Goal: Task Accomplishment & Management: Manage account settings

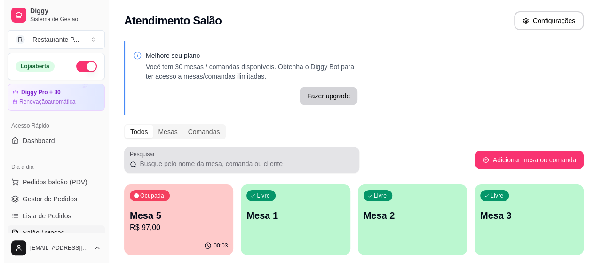
scroll to position [38, 0]
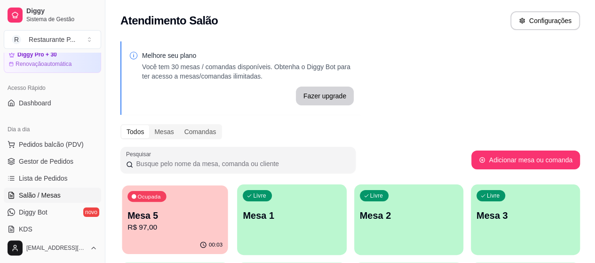
click at [195, 211] on p "Mesa 5" at bounding box center [174, 215] width 95 height 13
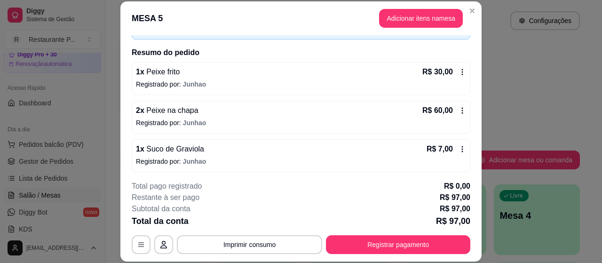
scroll to position [63, 0]
click at [459, 147] on icon at bounding box center [463, 148] width 8 height 8
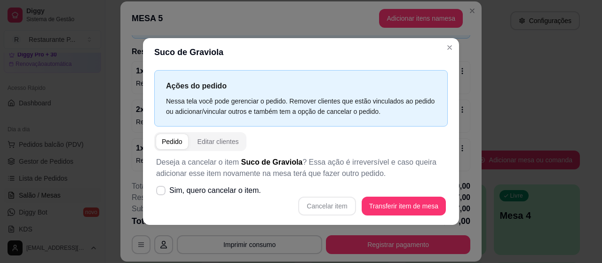
click at [333, 202] on div "Cancelar item Transferir item de mesa" at bounding box center [301, 206] width 290 height 19
click at [164, 190] on icon at bounding box center [161, 191] width 8 height 6
click at [162, 192] on input "Sim, quero cancelar o item." at bounding box center [159, 195] width 6 height 6
checkbox input "true"
click at [320, 204] on button "Cancelar item" at bounding box center [327, 206] width 56 height 18
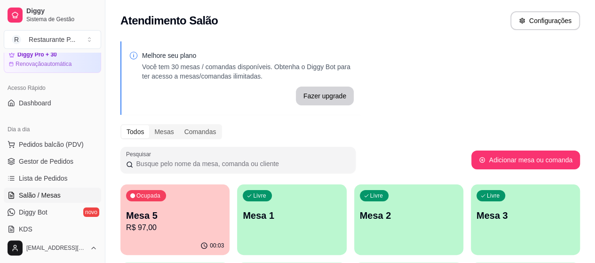
click at [168, 213] on p "Mesa 5" at bounding box center [175, 215] width 98 height 13
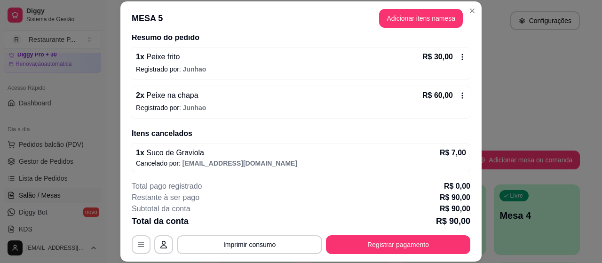
scroll to position [78, 0]
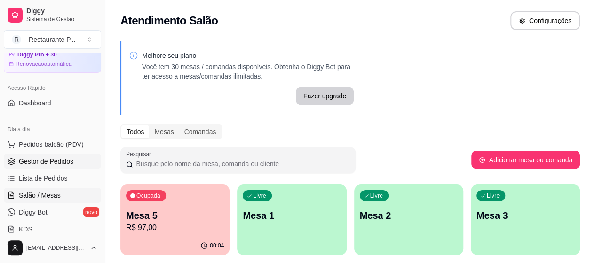
click at [71, 159] on span "Gestor de Pedidos" at bounding box center [46, 161] width 55 height 9
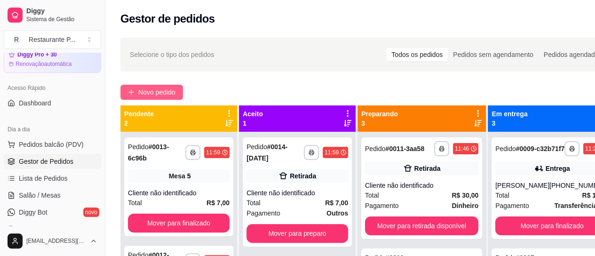
click at [145, 87] on button "Novo pedido" at bounding box center [151, 92] width 63 height 15
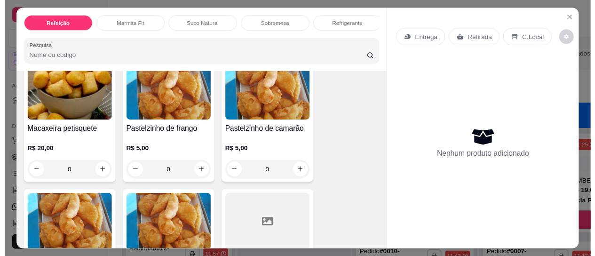
scroll to position [1076, 0]
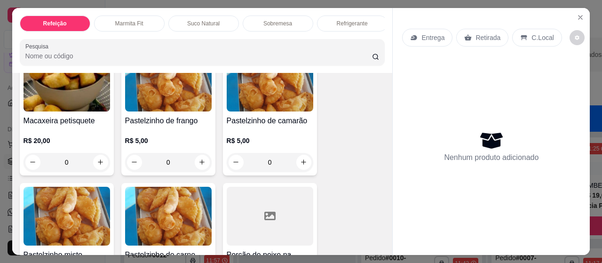
click at [76, 222] on img at bounding box center [67, 216] width 87 height 59
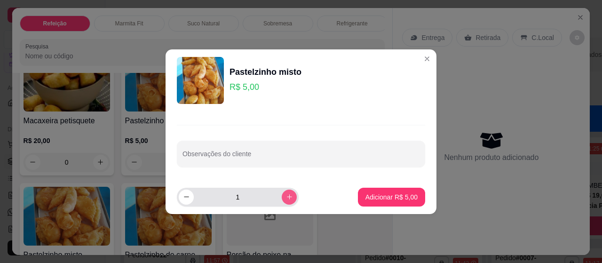
click at [291, 194] on div "1" at bounding box center [238, 197] width 122 height 19
type input "2"
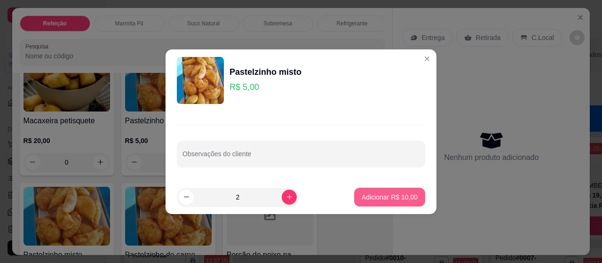
click at [389, 192] on p "Adicionar R$ 10,00" at bounding box center [390, 196] width 56 height 9
type input "2"
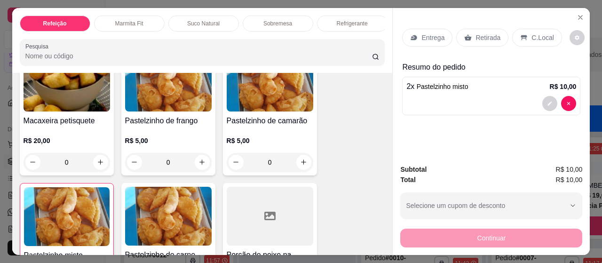
click at [494, 29] on div "Retirada" at bounding box center [482, 38] width 52 height 18
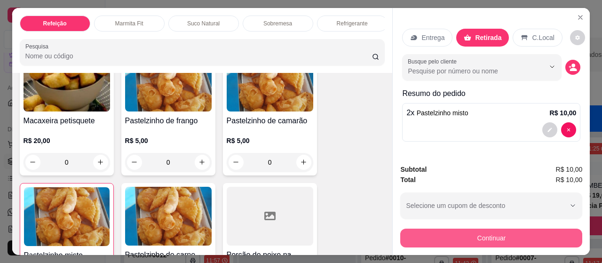
click at [483, 235] on button "Continuar" at bounding box center [491, 238] width 182 height 19
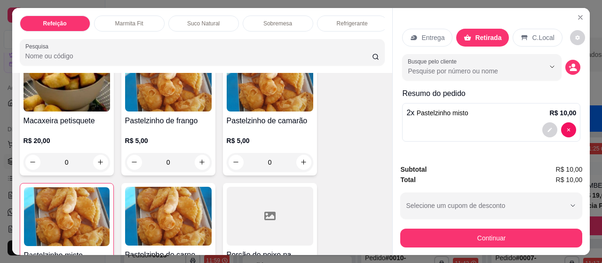
click at [557, 139] on div "Resumo do pedido 2 x Pastelzinho misto R$ 10,00" at bounding box center [491, 116] width 178 height 57
click at [547, 127] on icon "decrease-product-quantity" at bounding box center [550, 130] width 6 height 6
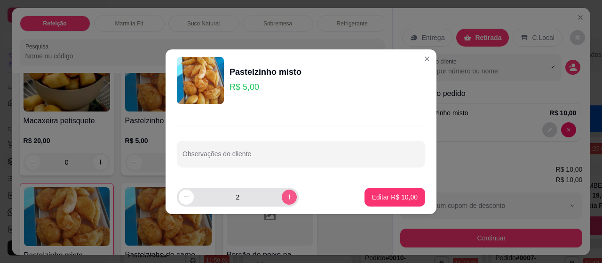
click at [286, 194] on icon "increase-product-quantity" at bounding box center [289, 196] width 7 height 7
click at [287, 194] on icon "increase-product-quantity" at bounding box center [289, 196] width 5 height 5
type input "4"
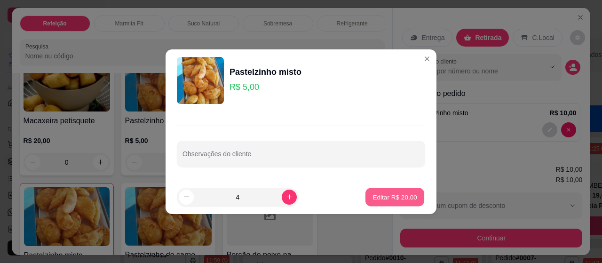
click at [380, 196] on p "Editar R$ 20,00" at bounding box center [394, 196] width 44 height 9
type input "4"
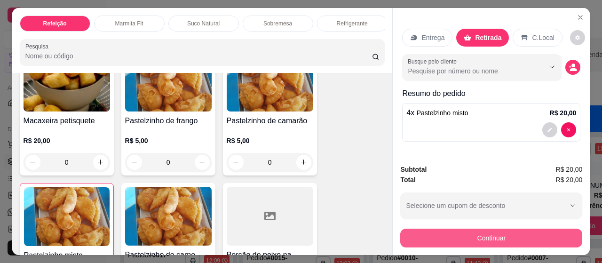
click at [454, 230] on button "Continuar" at bounding box center [491, 238] width 182 height 19
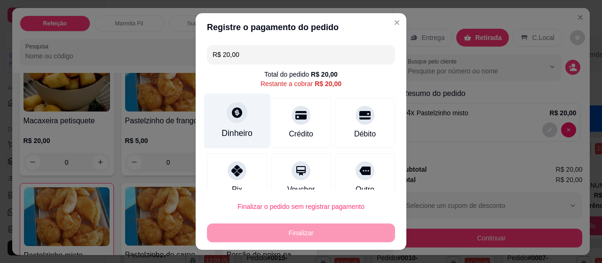
click at [231, 133] on div "Dinheiro" at bounding box center [237, 133] width 31 height 12
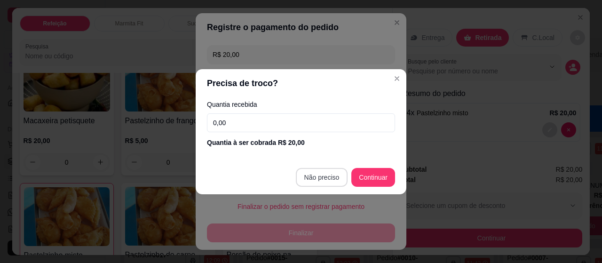
type input "R$ 0,00"
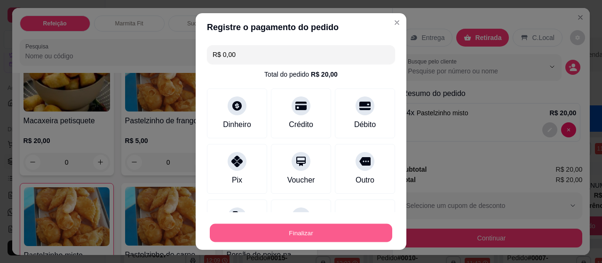
click at [321, 226] on button "Finalizar" at bounding box center [301, 233] width 182 height 18
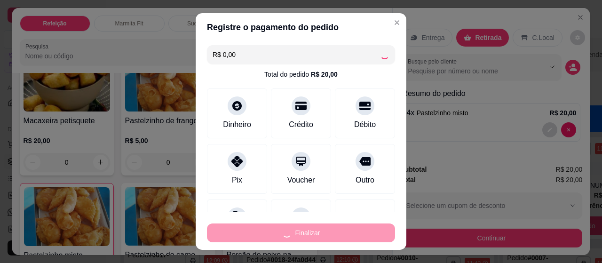
type input "0"
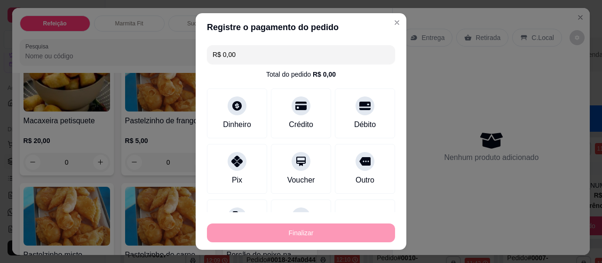
type input "-R$ 20,00"
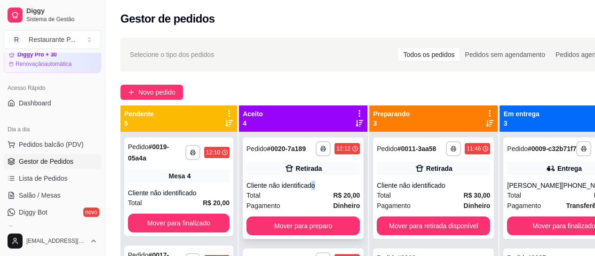
click at [314, 190] on div "Cliente não identificado" at bounding box center [302, 185] width 113 height 9
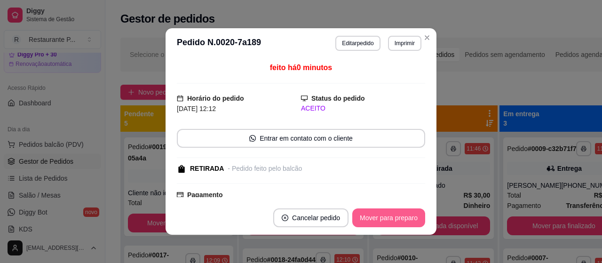
click at [397, 216] on button "Mover para preparo" at bounding box center [388, 217] width 73 height 19
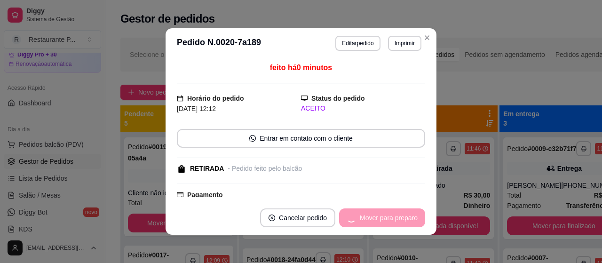
click at [397, 216] on div "Mover para preparo" at bounding box center [382, 217] width 86 height 19
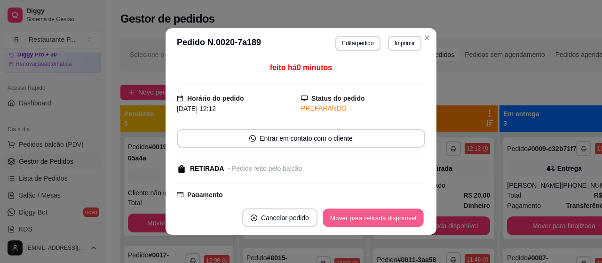
click at [397, 216] on button "Mover para retirada disponível" at bounding box center [373, 218] width 101 height 18
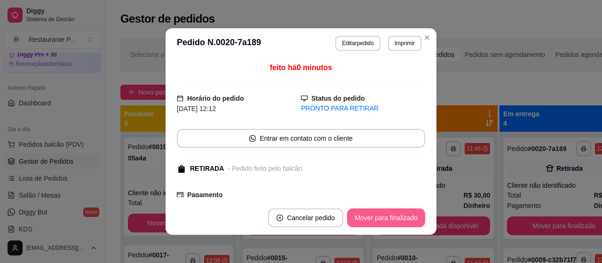
click at [397, 216] on button "Mover para finalizado" at bounding box center [386, 217] width 78 height 19
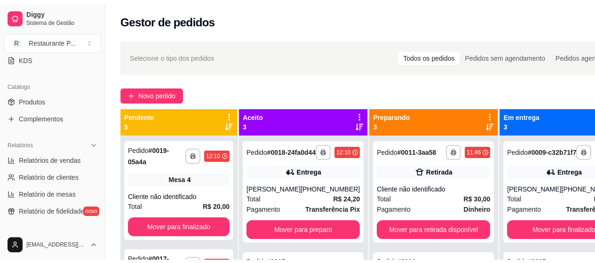
scroll to position [228, 0]
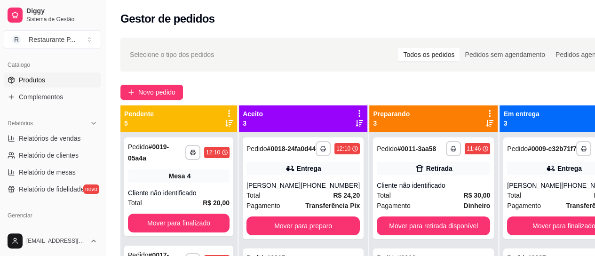
click at [58, 72] on link "Produtos" at bounding box center [52, 79] width 97 height 15
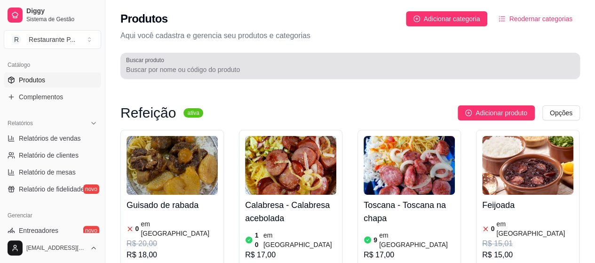
click at [214, 65] on input "Buscar produto" at bounding box center [350, 69] width 448 height 9
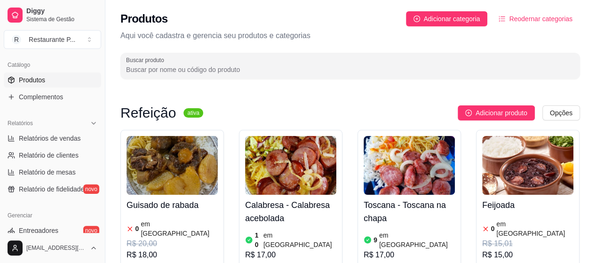
click at [214, 72] on input "Buscar produto" at bounding box center [350, 69] width 448 height 9
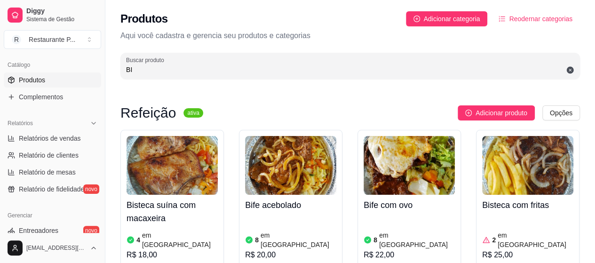
type input "BI"
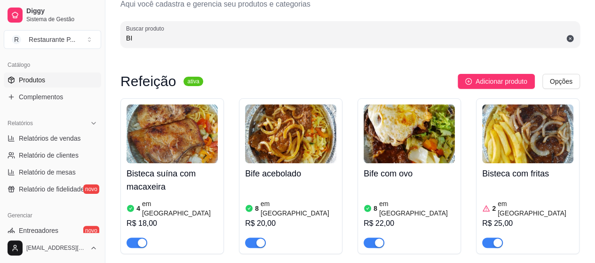
scroll to position [40, 0]
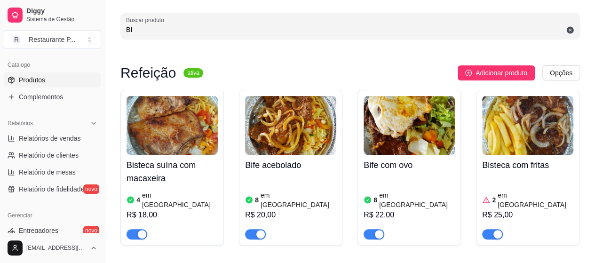
click at [491, 221] on div at bounding box center [527, 230] width 91 height 19
click at [494, 230] on div "button" at bounding box center [497, 234] width 8 height 8
click at [166, 29] on input "BI" at bounding box center [350, 29] width 448 height 9
click at [566, 27] on icon at bounding box center [570, 30] width 8 height 8
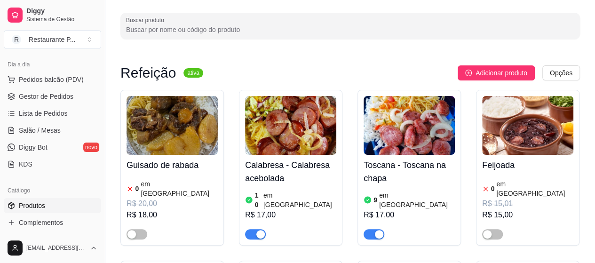
scroll to position [71, 0]
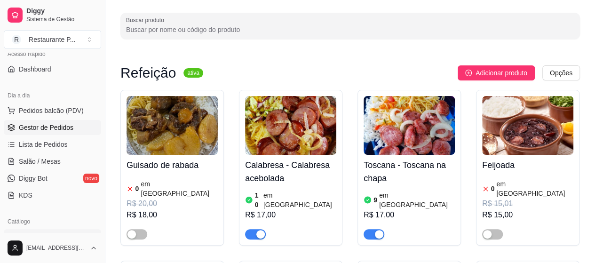
click at [77, 130] on link "Gestor de Pedidos" at bounding box center [52, 127] width 97 height 15
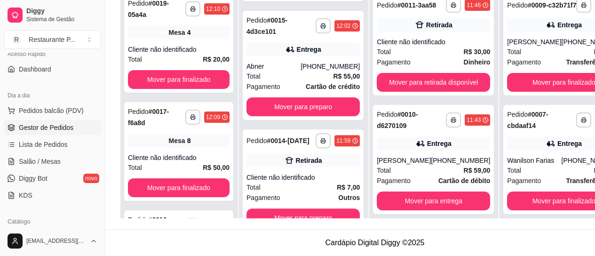
scroll to position [111, 0]
click at [337, 190] on strong "R$ 7,00" at bounding box center [348, 187] width 23 height 8
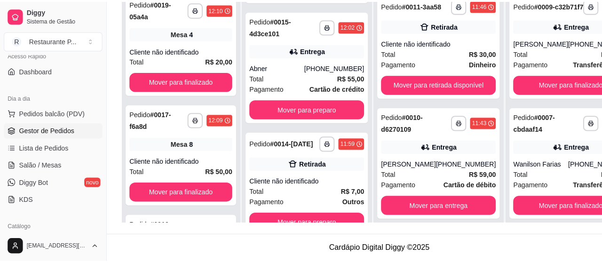
scroll to position [143, 0]
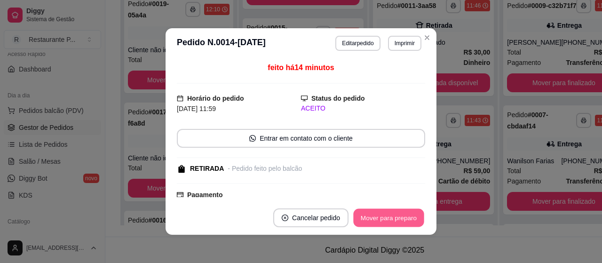
click at [373, 212] on button "Mover para preparo" at bounding box center [388, 218] width 71 height 18
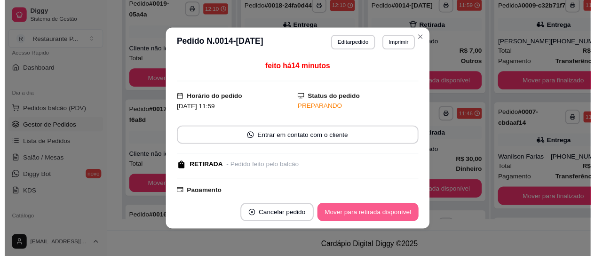
scroll to position [0, 0]
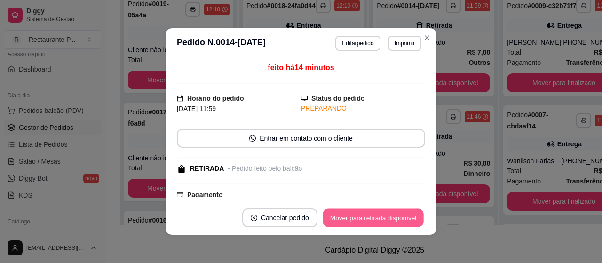
click at [373, 212] on button "Mover para retirada disponível" at bounding box center [373, 218] width 101 height 18
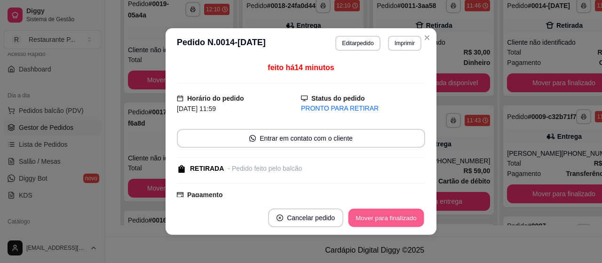
click at [372, 220] on button "Mover para finalizado" at bounding box center [386, 218] width 76 height 18
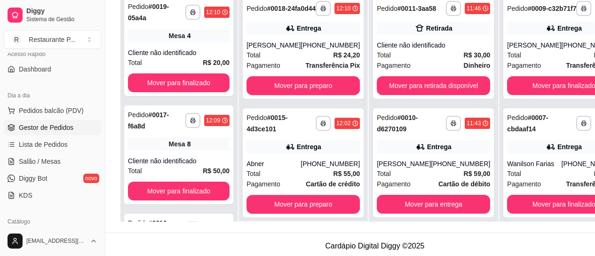
scroll to position [150, 0]
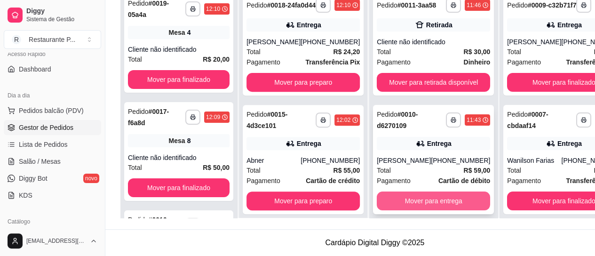
click at [392, 204] on button "Mover para entrega" at bounding box center [433, 200] width 113 height 19
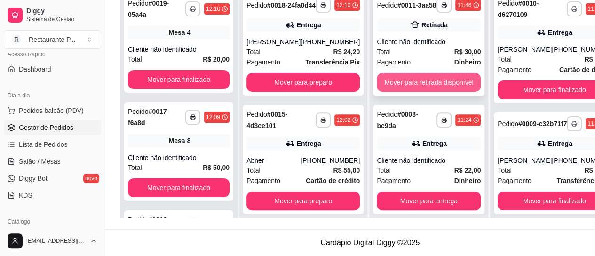
click at [397, 73] on button "Mover para retirada disponível" at bounding box center [429, 82] width 104 height 19
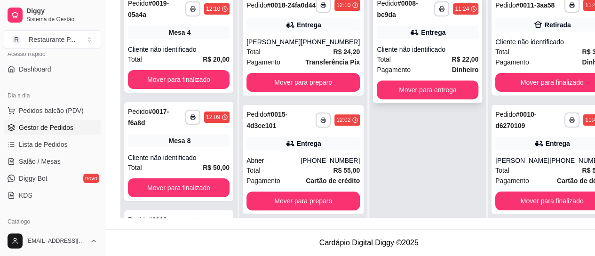
click at [401, 54] on div "Total R$ 22,00" at bounding box center [428, 59] width 102 height 10
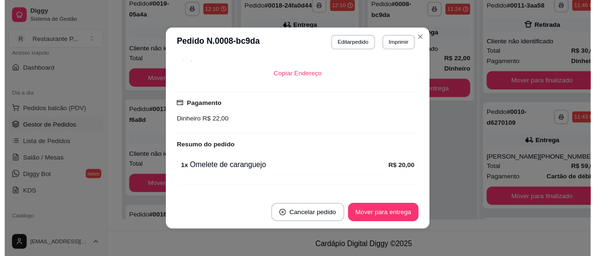
scroll to position [180, 0]
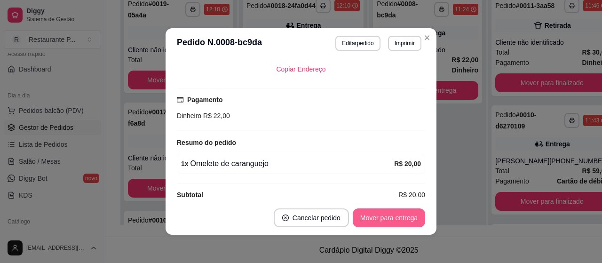
click at [411, 223] on button "Mover para entrega" at bounding box center [389, 217] width 72 height 19
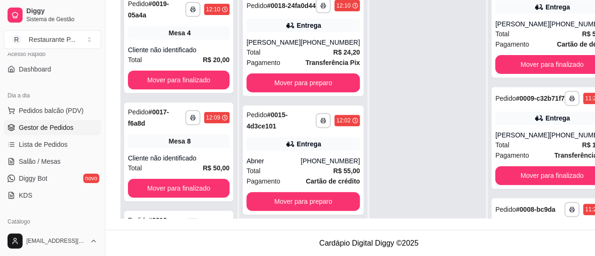
scroll to position [157, 0]
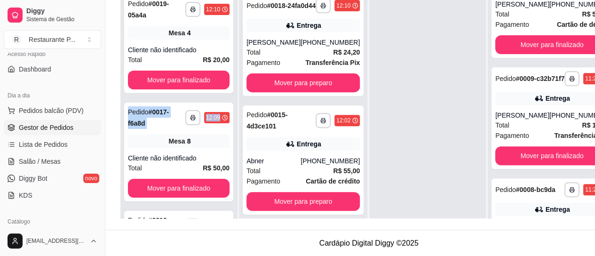
drag, startPoint x: 229, startPoint y: 83, endPoint x: 236, endPoint y: 101, distance: 19.0
click at [236, 101] on div "**********" at bounding box center [178, 117] width 117 height 256
click at [237, 96] on div "**********" at bounding box center [179, 103] width 118 height 282
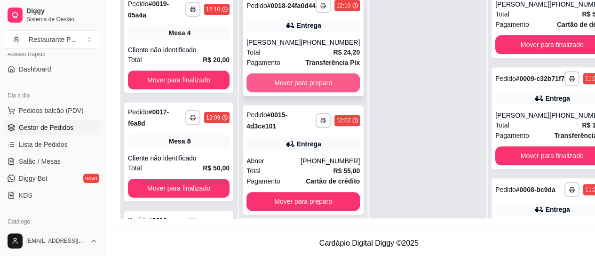
click at [308, 92] on button "Mover para preparo" at bounding box center [302, 82] width 113 height 19
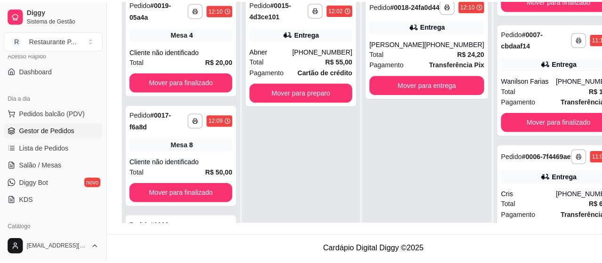
scroll to position [476, 0]
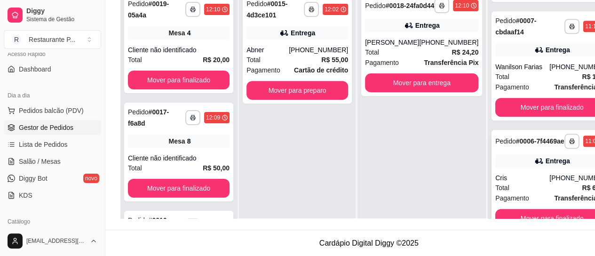
click at [535, 215] on div "**********" at bounding box center [551, 181] width 121 height 102
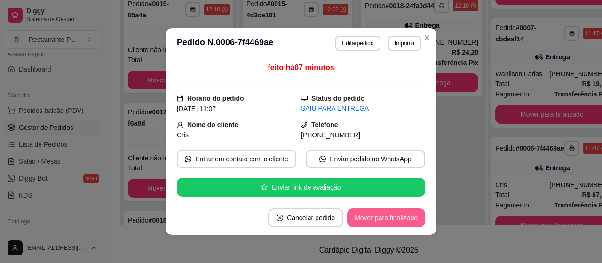
click at [408, 220] on button "Mover para finalizado" at bounding box center [386, 217] width 78 height 19
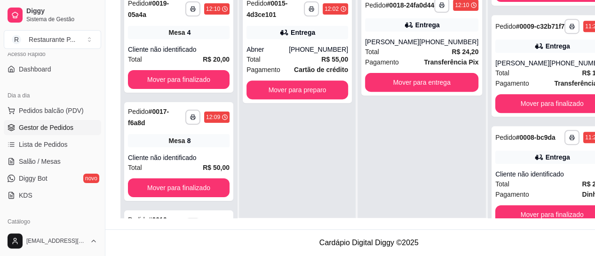
scroll to position [204, 0]
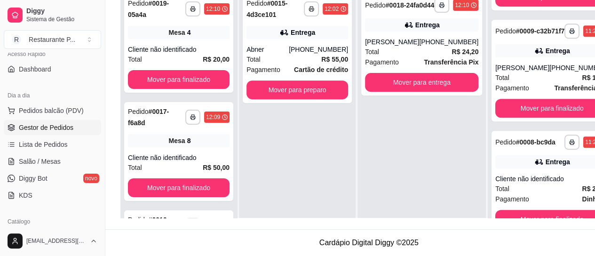
click at [584, 101] on div "**********" at bounding box center [552, 116] width 128 height 256
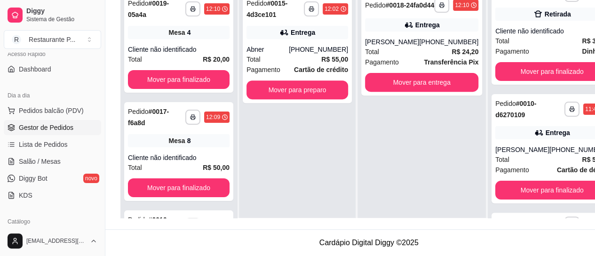
scroll to position [8, 0]
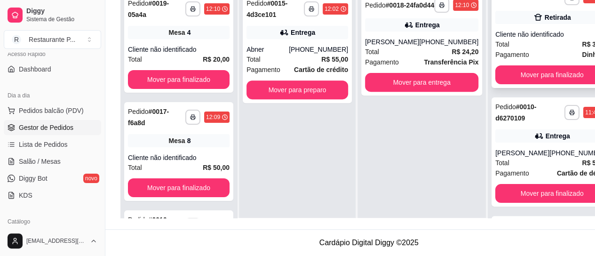
click at [509, 49] on div "**********" at bounding box center [551, 37] width 121 height 102
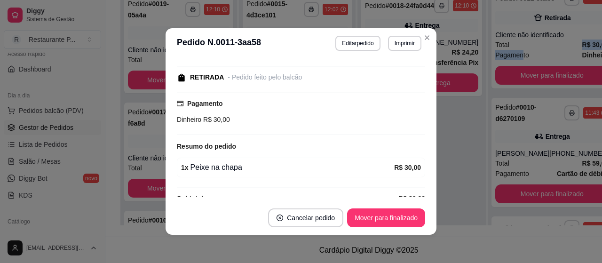
scroll to position [106, 0]
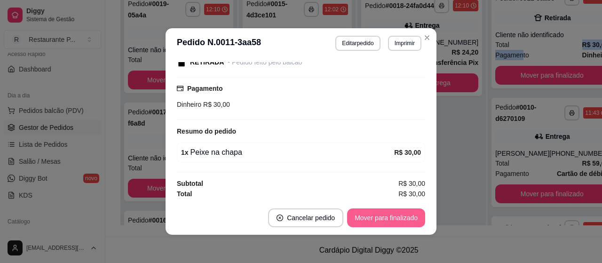
click at [396, 226] on button "Mover para finalizado" at bounding box center [386, 217] width 78 height 19
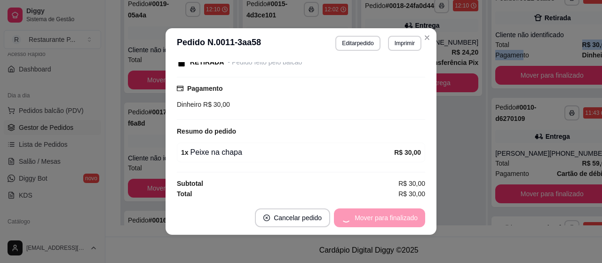
scroll to position [66, 0]
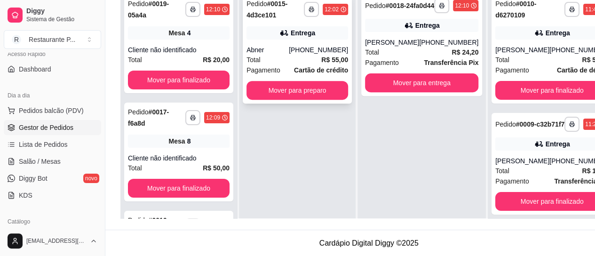
click at [309, 55] on div "Total R$ 55,00" at bounding box center [297, 60] width 102 height 10
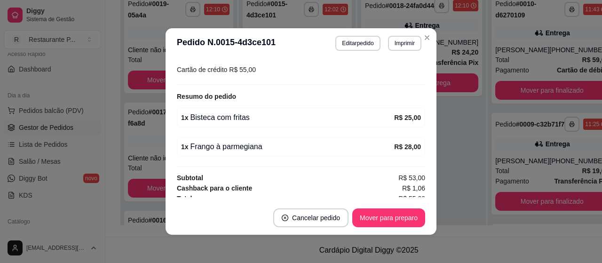
scroll to position [268, 0]
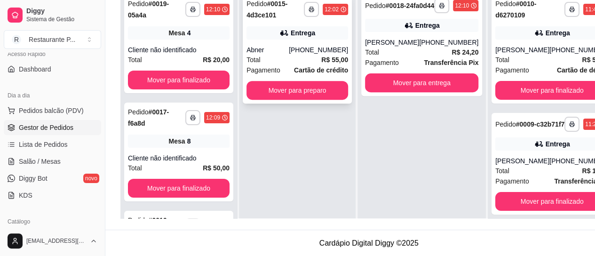
click at [256, 65] on span "Pagamento" at bounding box center [263, 70] width 34 height 10
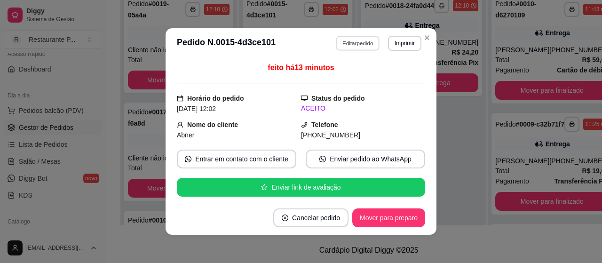
click at [356, 38] on button "Editar pedido" at bounding box center [358, 43] width 44 height 15
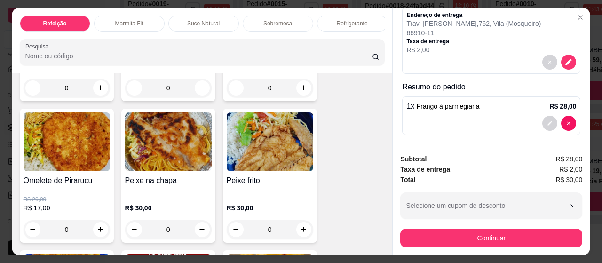
scroll to position [784, 0]
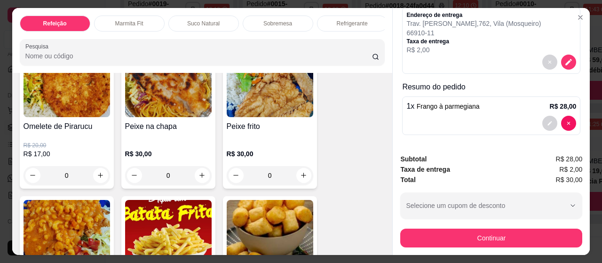
click at [149, 117] on img at bounding box center [168, 87] width 87 height 59
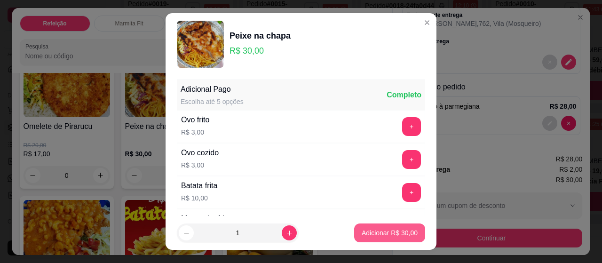
click at [371, 227] on button "Adicionar R$ 30,00" at bounding box center [389, 232] width 71 height 19
type input "1"
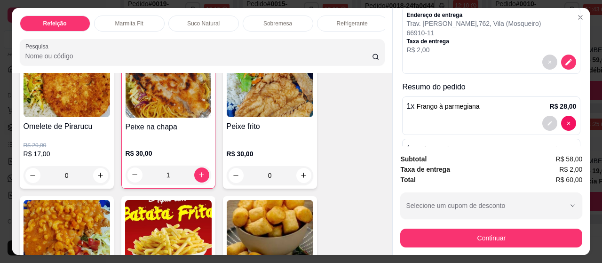
scroll to position [134, 0]
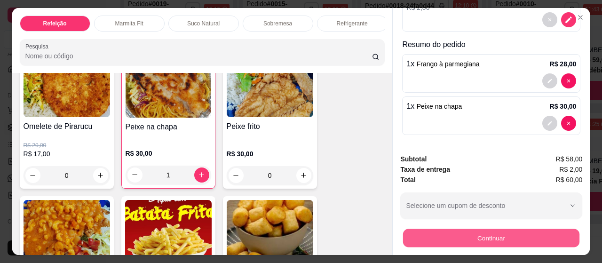
click at [430, 237] on button "Continuar" at bounding box center [491, 238] width 176 height 18
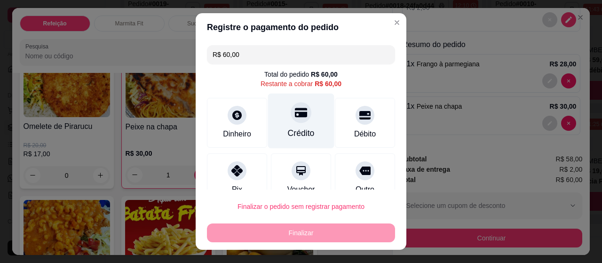
click at [294, 138] on div "Crédito" at bounding box center [301, 133] width 27 height 12
type input "R$ 0,00"
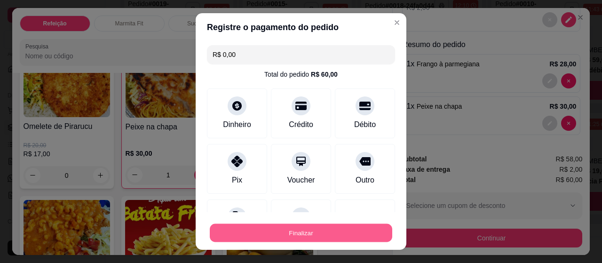
click at [325, 232] on button "Finalizar" at bounding box center [301, 233] width 182 height 18
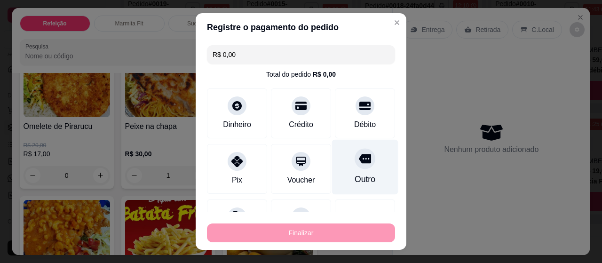
type input "0"
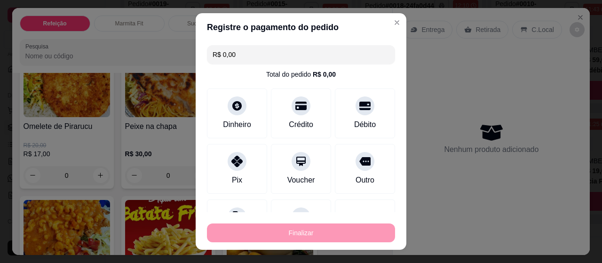
type input "-R$ 60,00"
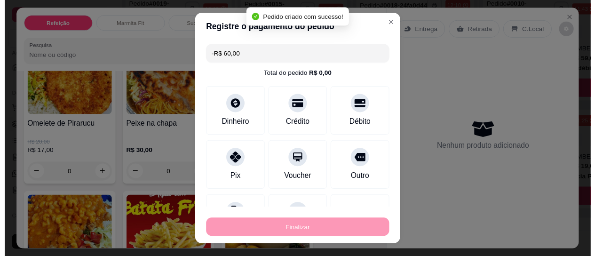
scroll to position [7, 0]
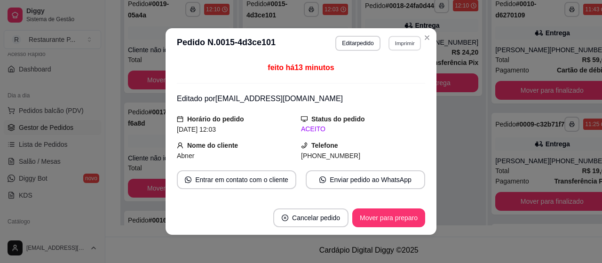
click at [393, 49] on button "Imprimir" at bounding box center [404, 43] width 32 height 15
click at [387, 76] on button "Impressora" at bounding box center [384, 76] width 68 height 15
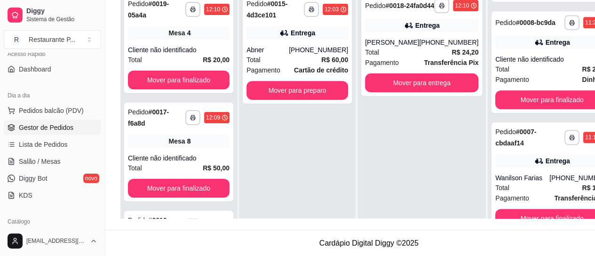
scroll to position [95, 0]
